Goal: Task Accomplishment & Management: Manage account settings

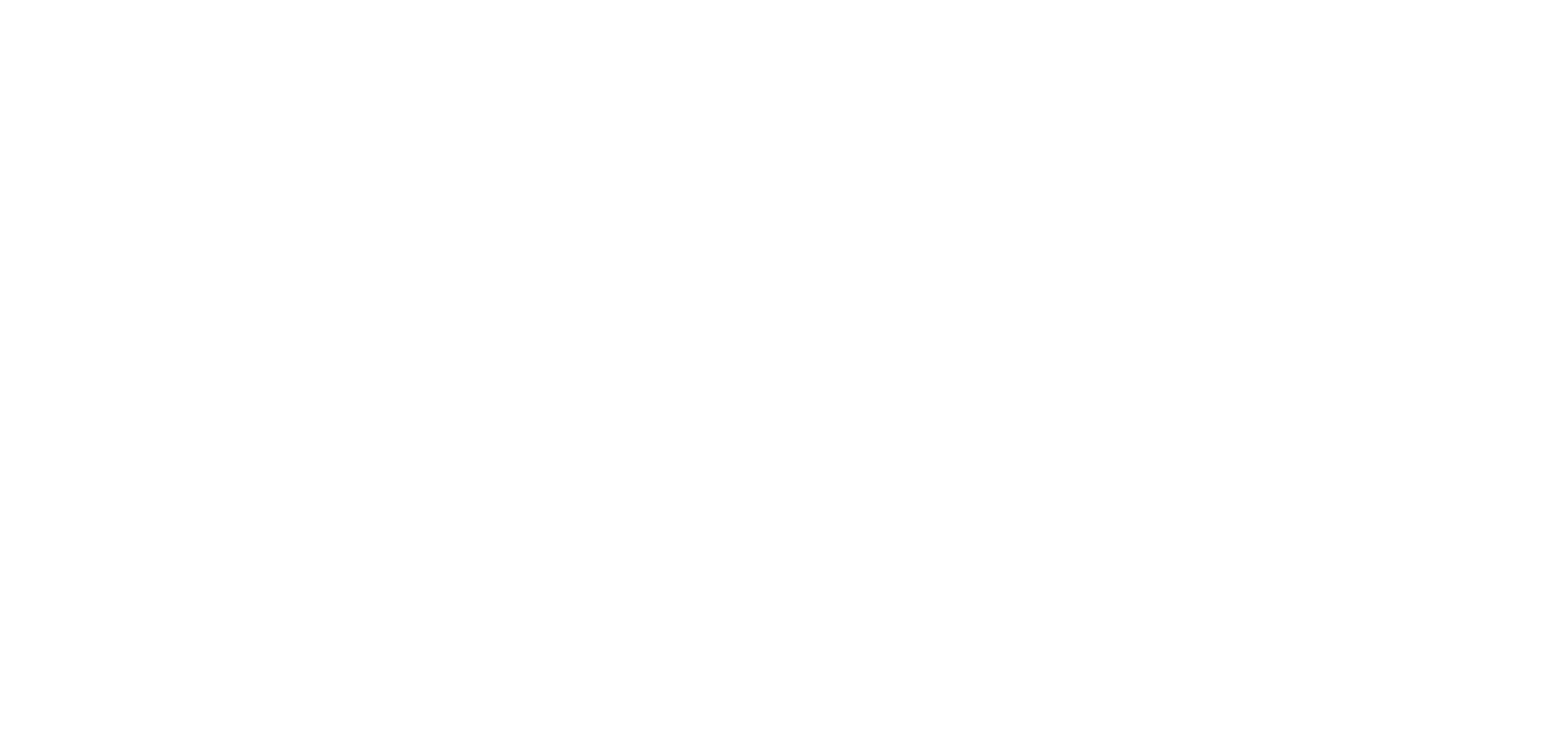
click at [1049, 0] on html at bounding box center [784, 0] width 1568 height 0
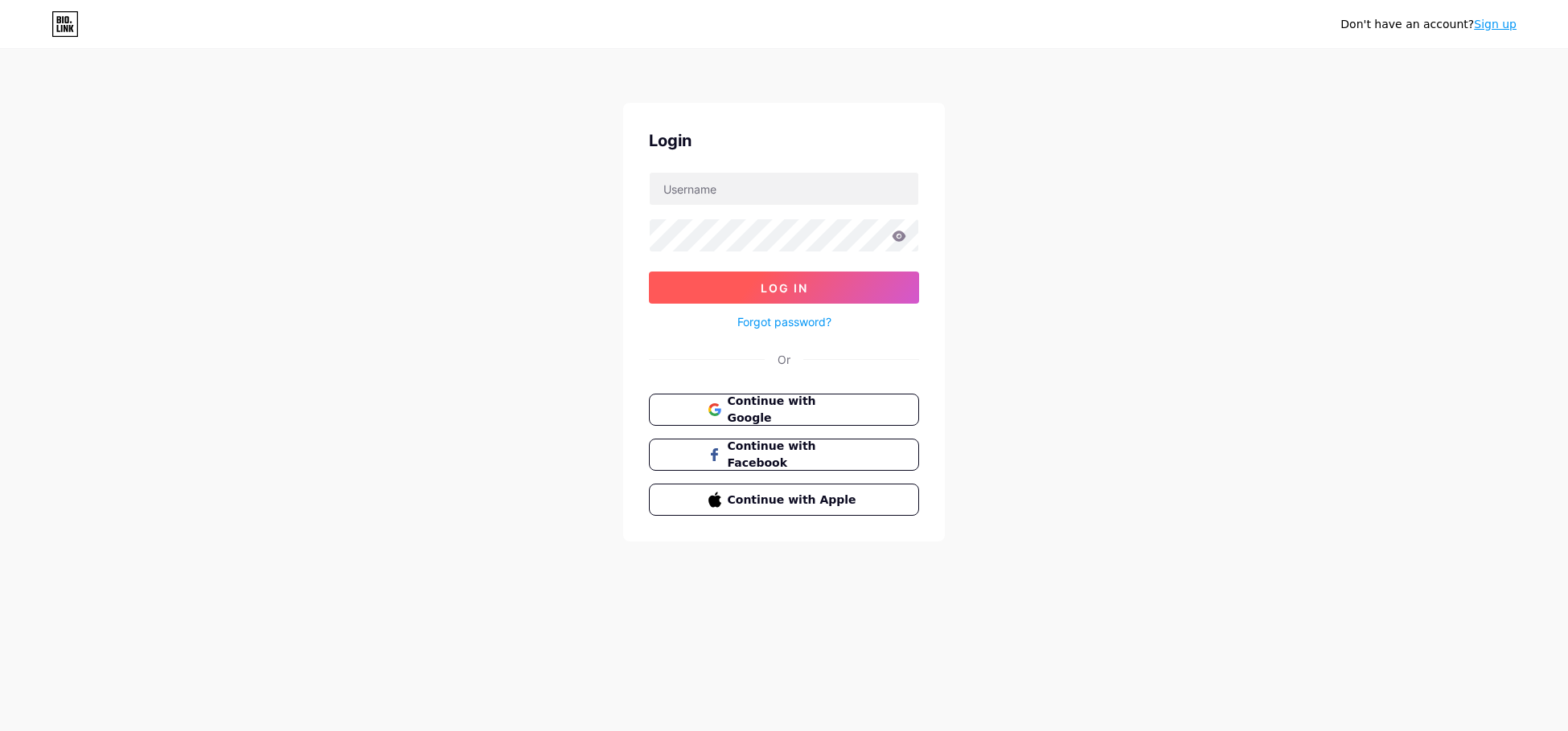
drag, startPoint x: 745, startPoint y: 410, endPoint x: 785, endPoint y: 281, distance: 135.1
click at [745, 410] on span "Continue with Google" at bounding box center [794, 409] width 133 height 34
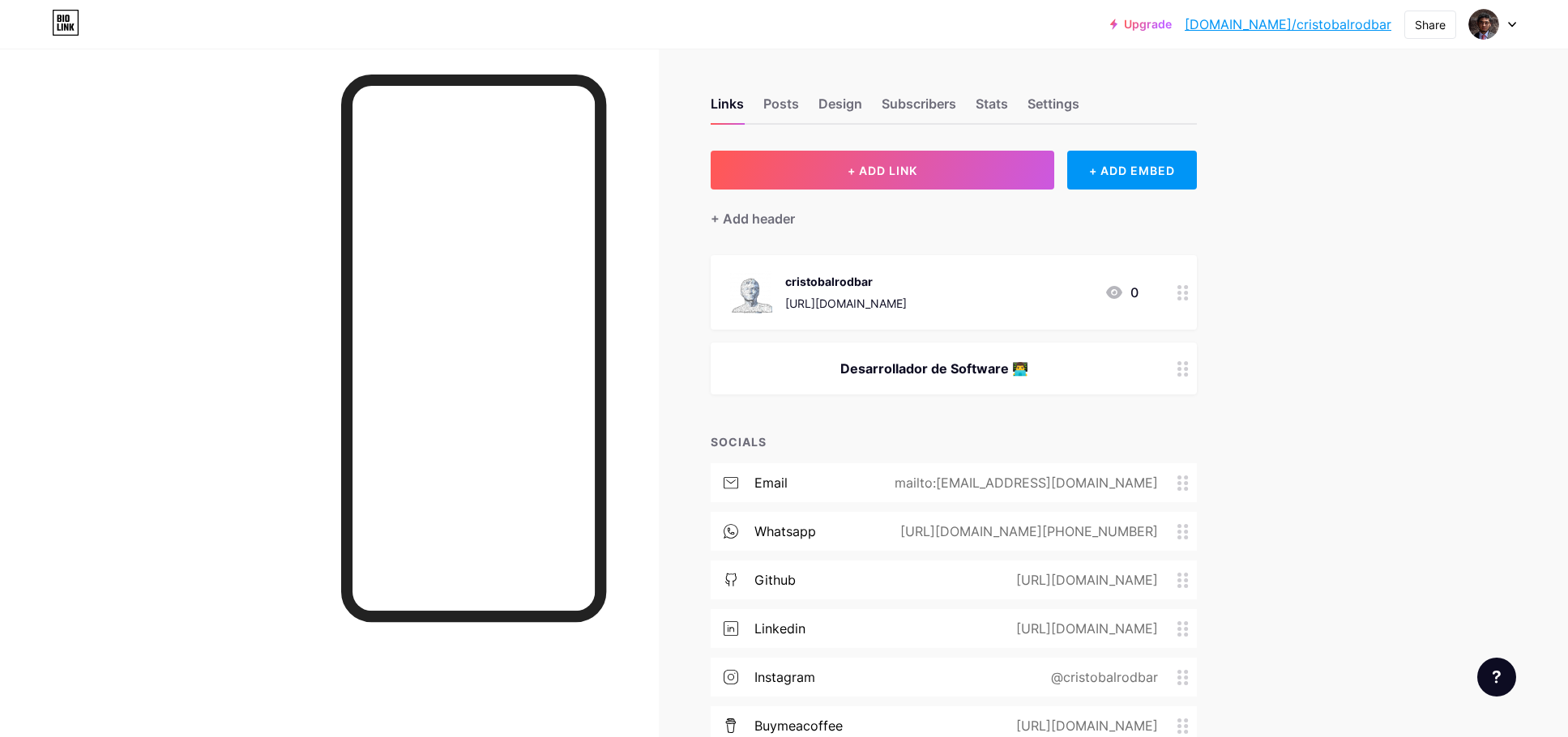
click at [1418, 310] on div "Upgrade [DOMAIN_NAME]/cristo... [DOMAIN_NAME]/cristobalrodbar Share Switch acco…" at bounding box center [784, 438] width 1568 height 875
click at [781, 101] on div "Posts" at bounding box center [781, 109] width 36 height 30
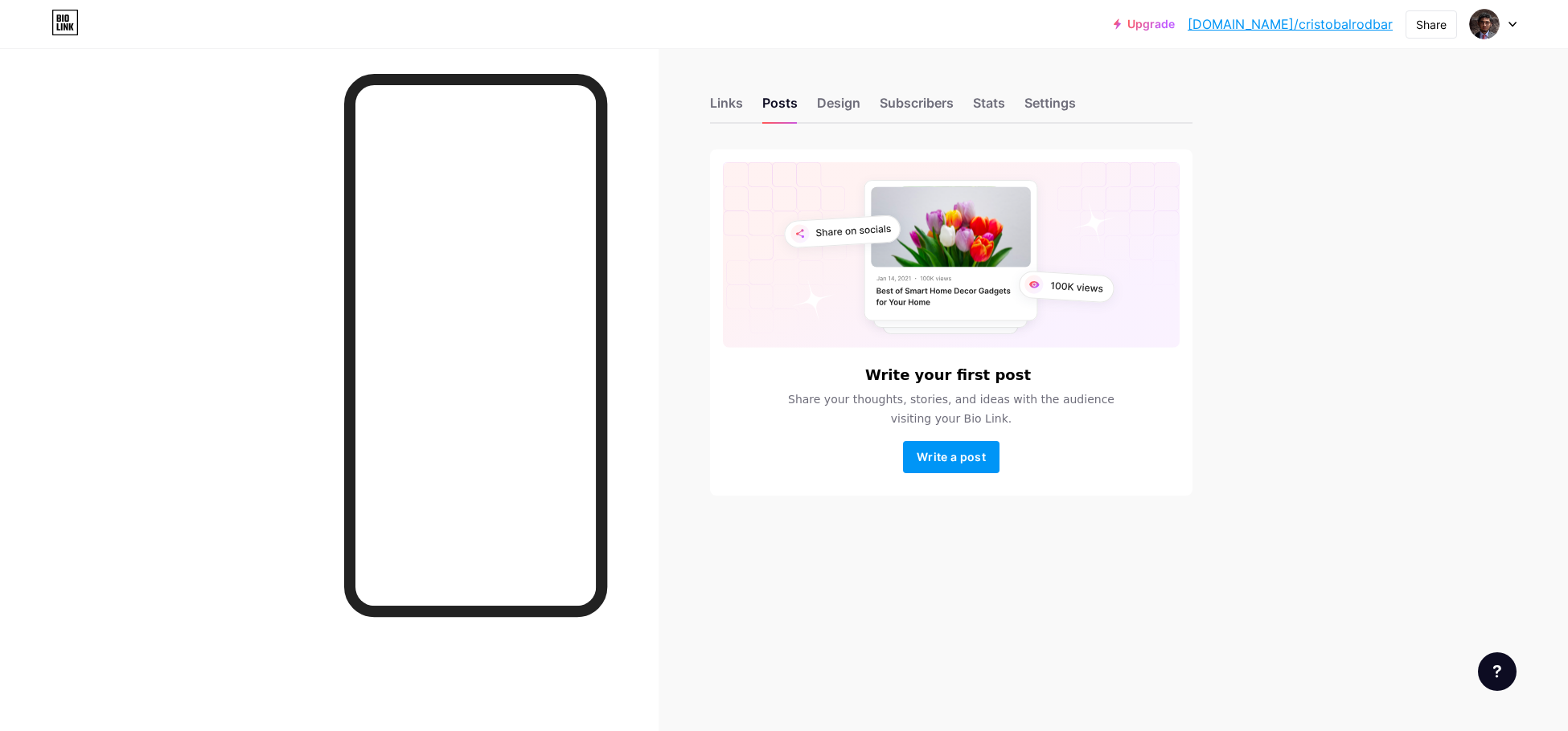
click at [705, 104] on div "Links Posts Design Subscribers Stats Settings Write your first post Share your …" at bounding box center [630, 312] width 1260 height 528
click at [730, 96] on div "Links" at bounding box center [726, 108] width 33 height 29
